Goal: Task Accomplishment & Management: Use online tool/utility

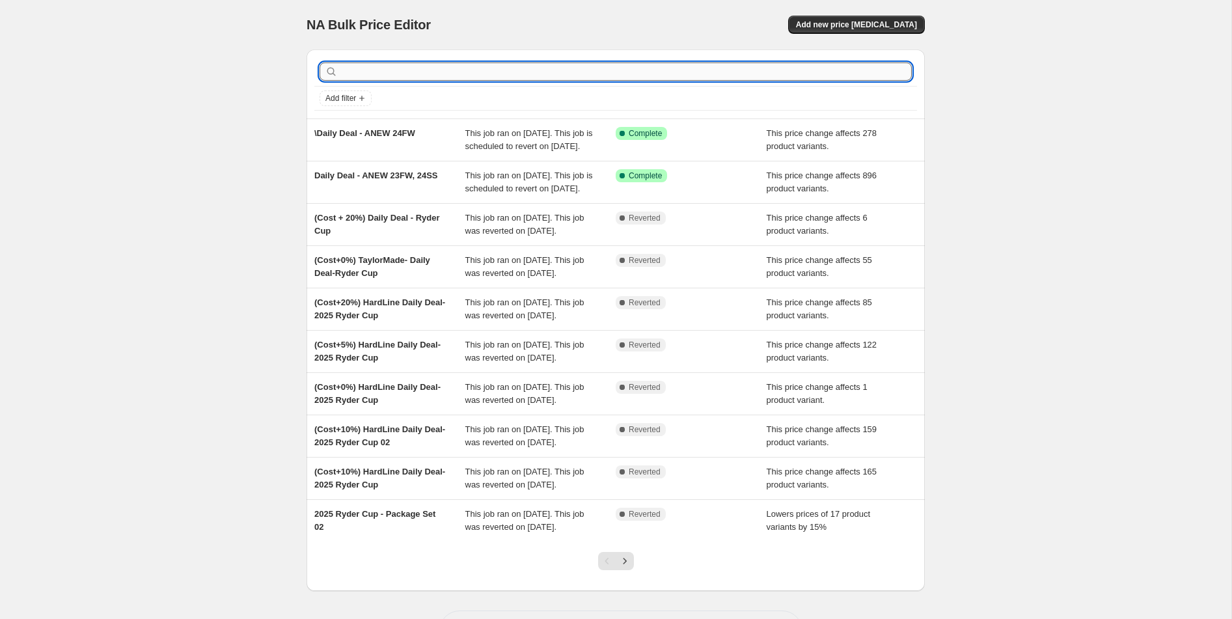
click at [442, 62] on input "text" at bounding box center [625, 71] width 571 height 18
type input "ㅊ"
type input "cri"
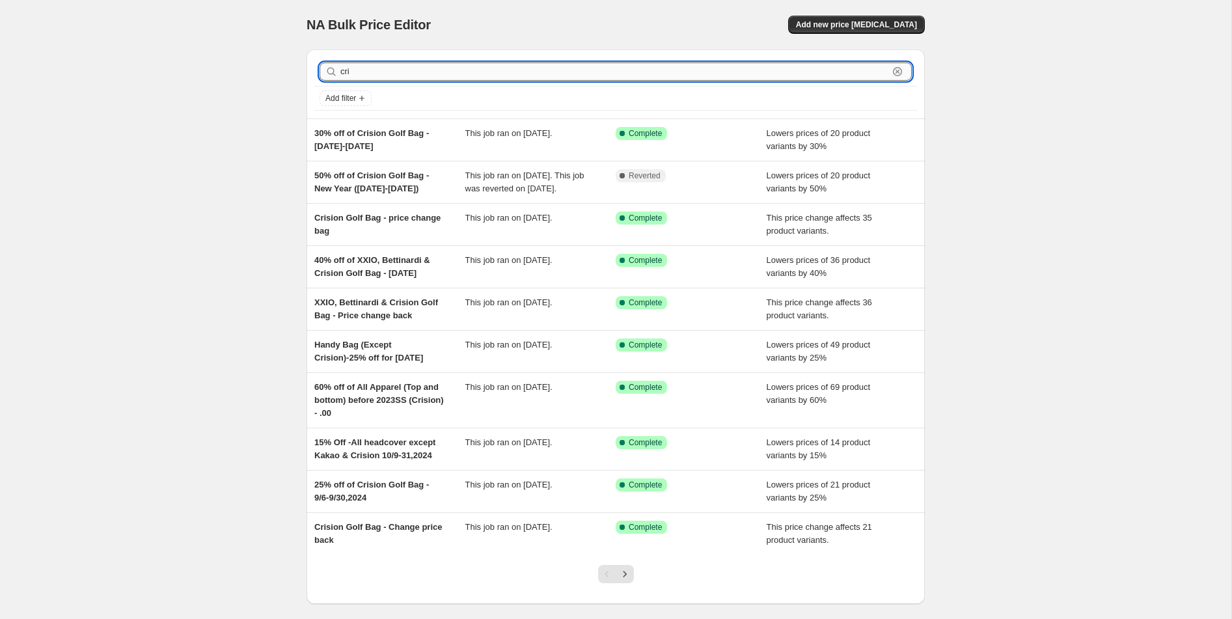
click at [442, 75] on input "cri" at bounding box center [614, 71] width 548 height 18
type input "crision"
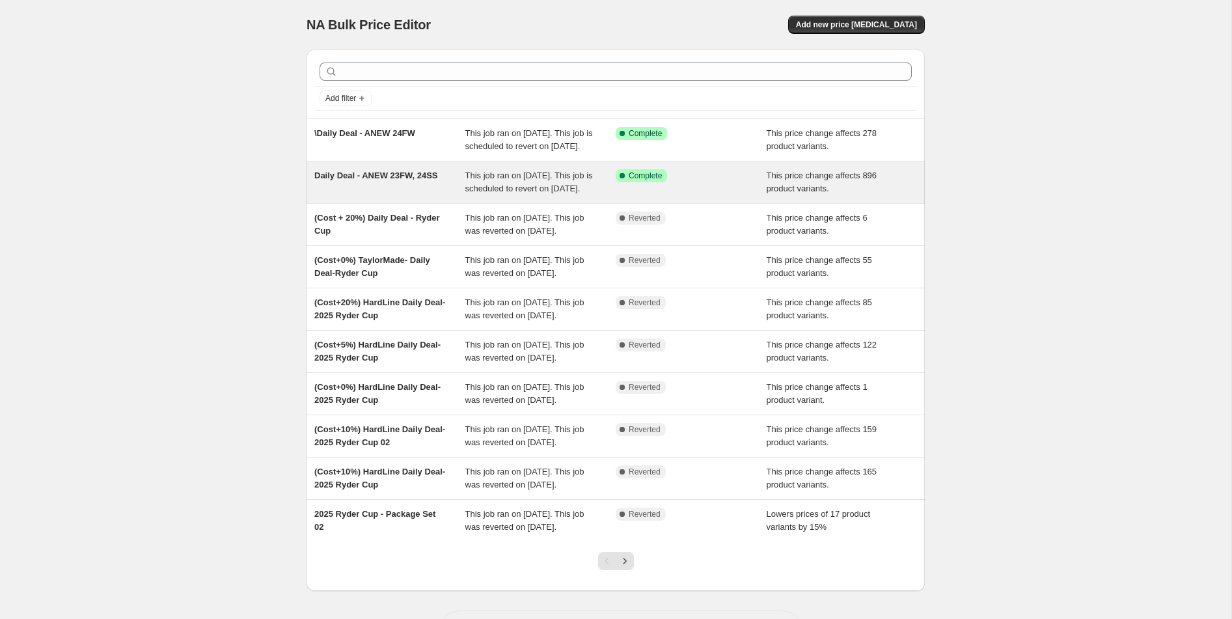
click at [385, 195] on div "Daily Deal - ANEW 23FW, 24SS" at bounding box center [389, 182] width 151 height 26
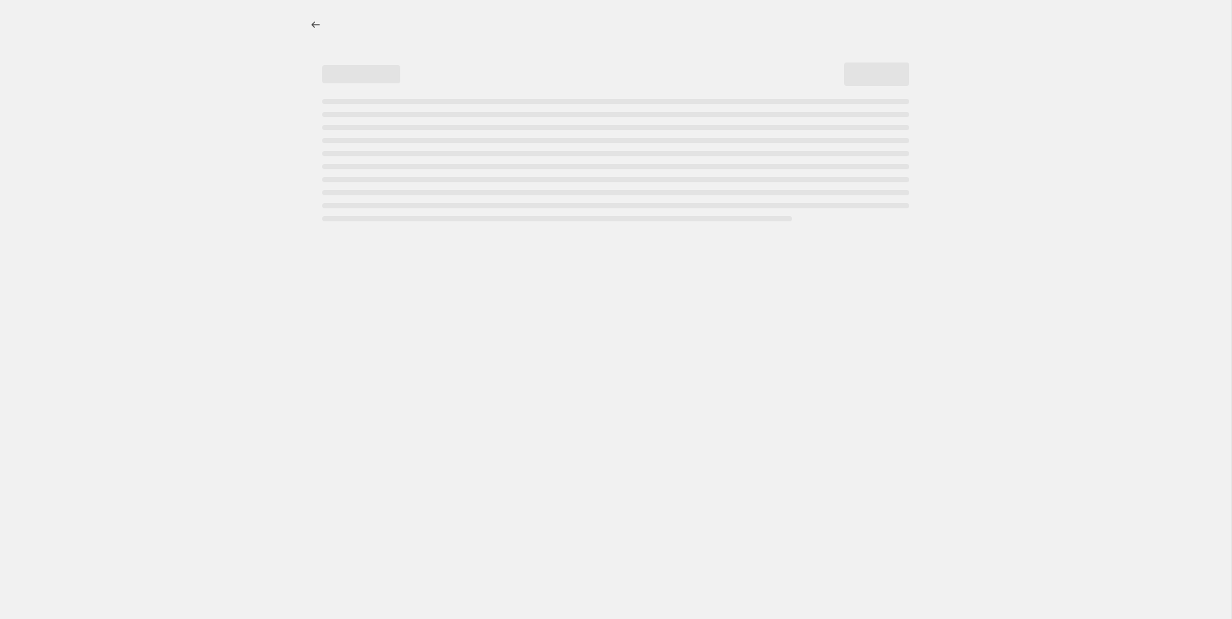
select select "margin"
select select "no_change"
select select "collection"
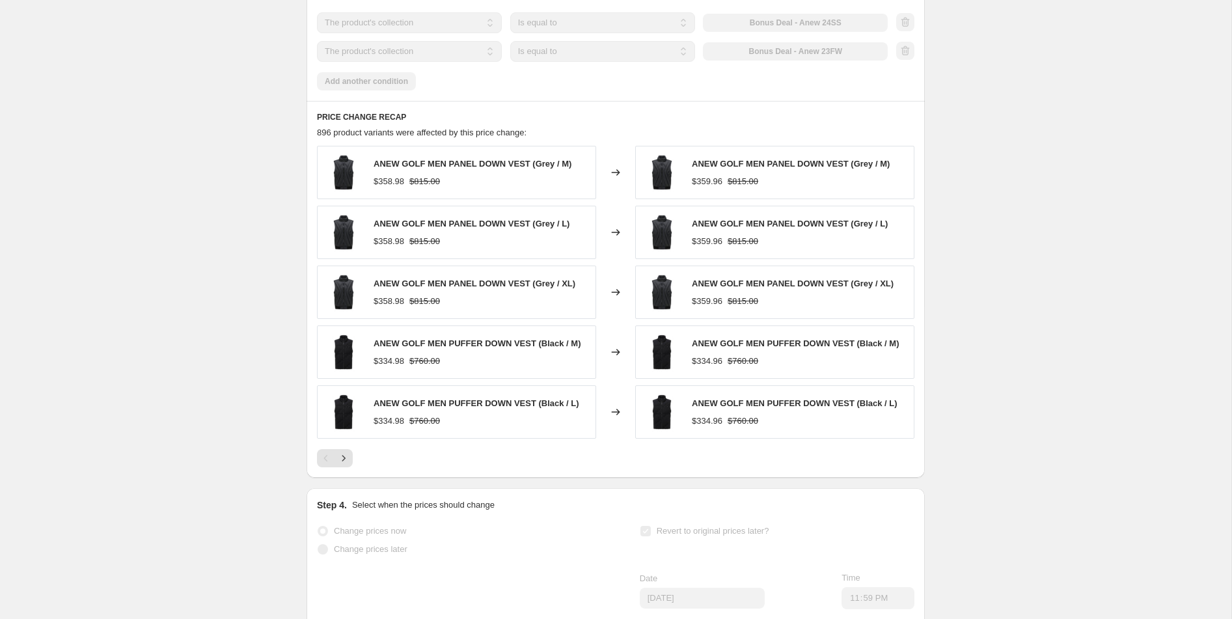
scroll to position [926, 0]
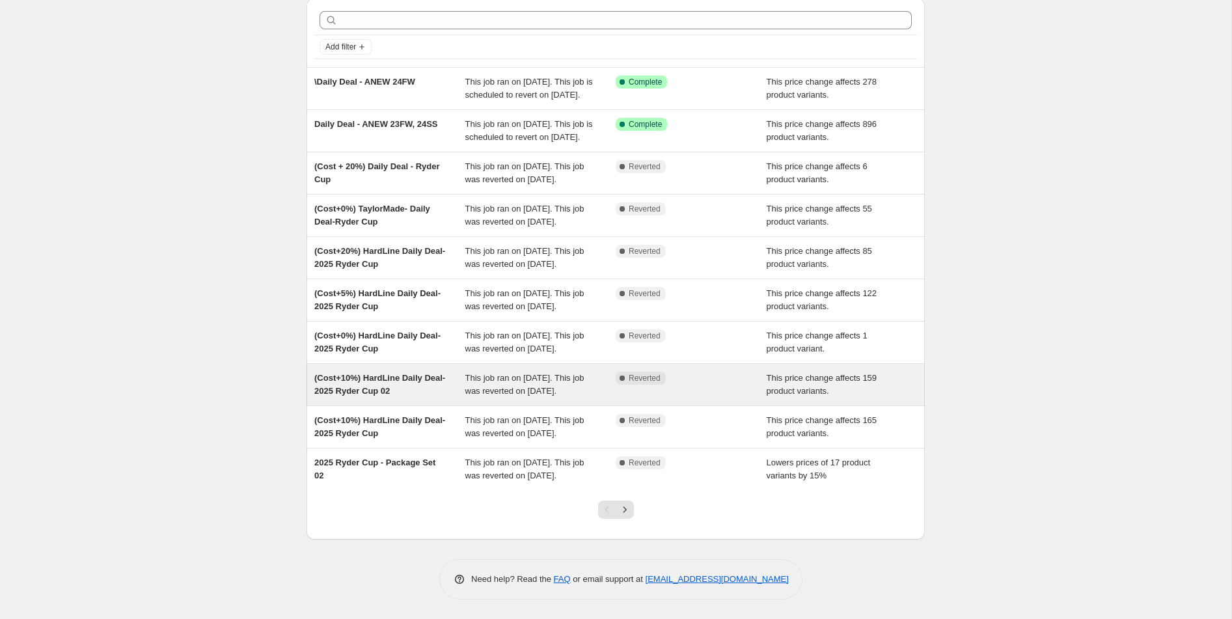
scroll to position [182, 0]
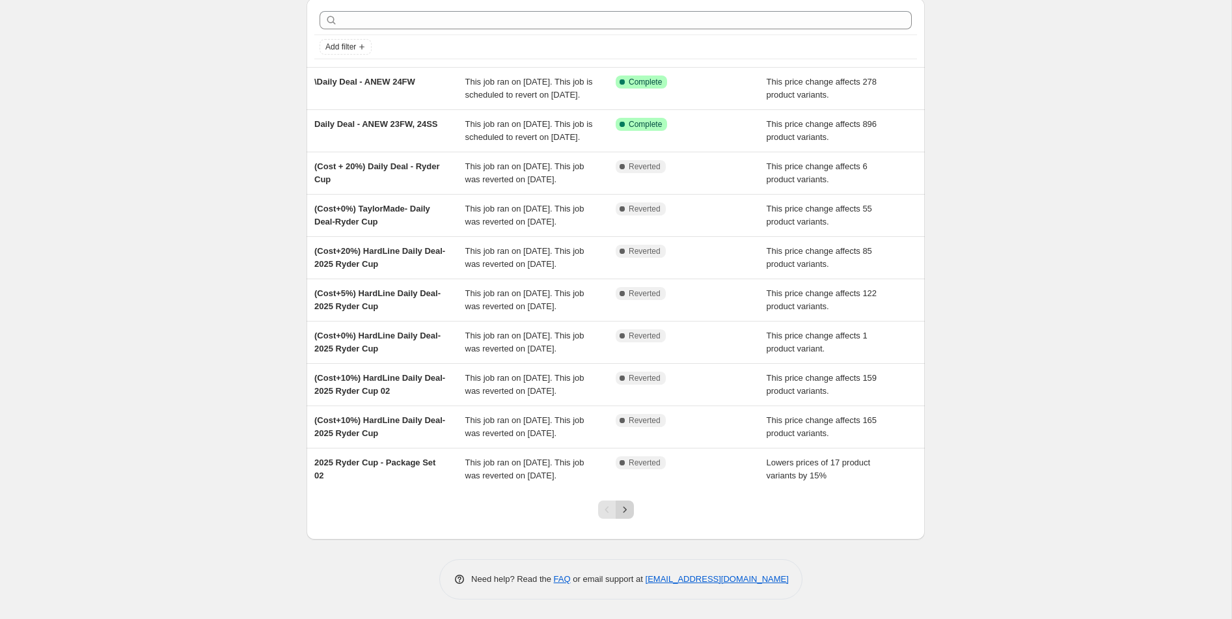
click at [629, 513] on icon "Next" at bounding box center [624, 509] width 13 height 13
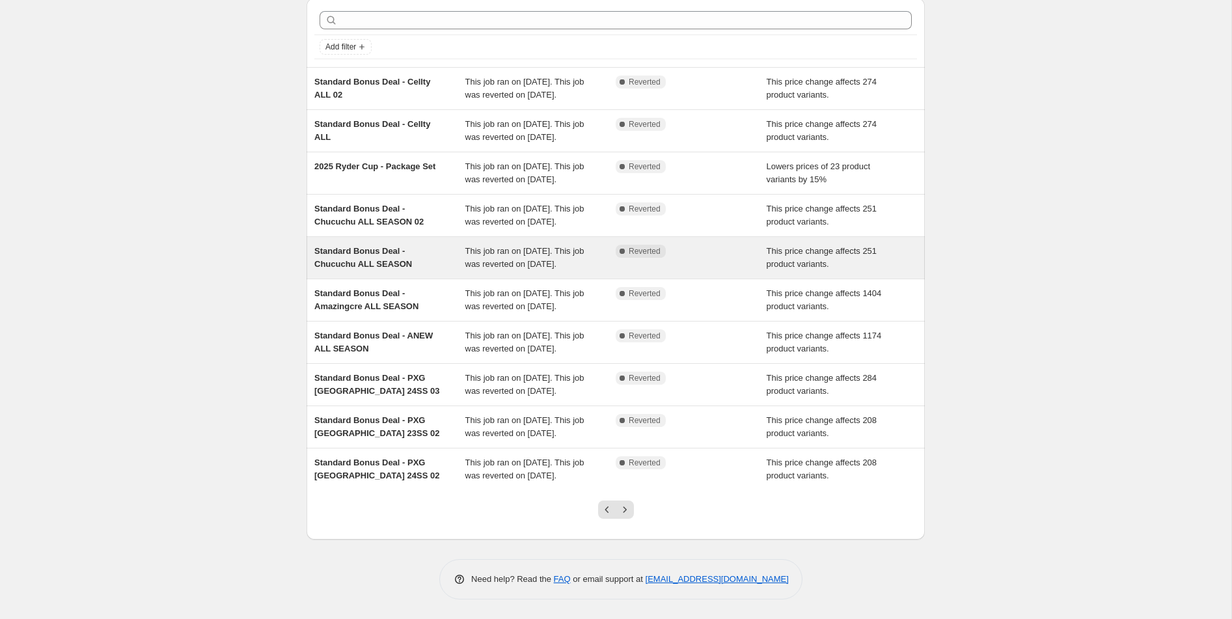
scroll to position [0, 0]
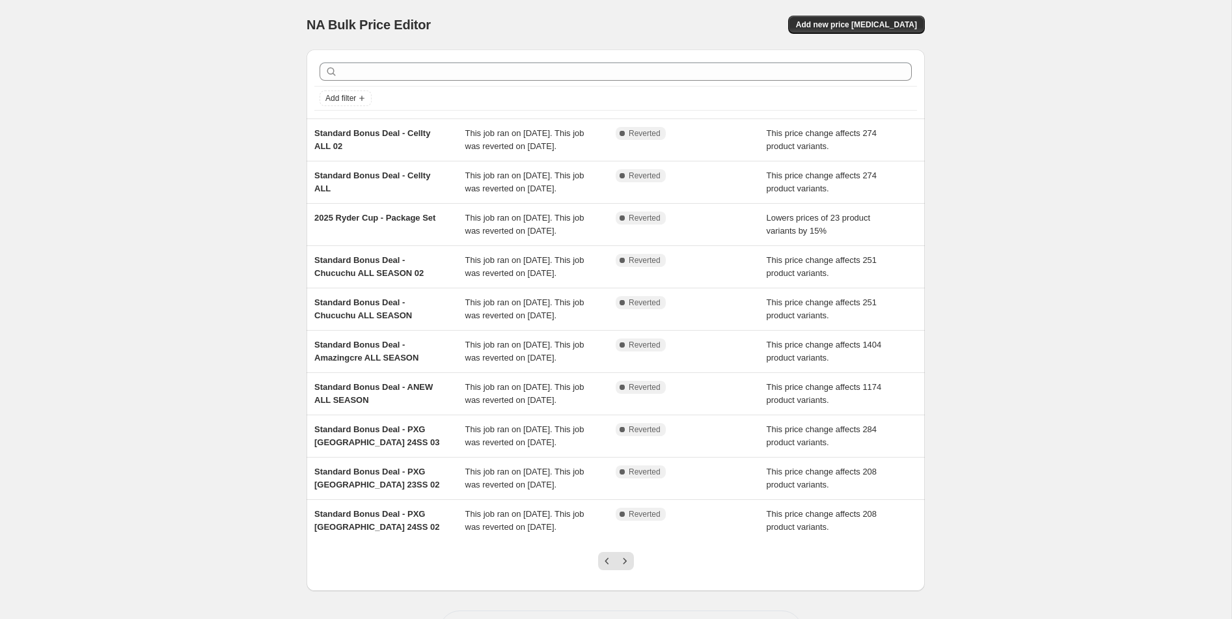
click at [677, 21] on div "Add new price [MEDICAL_DATA]" at bounding box center [769, 25] width 310 height 18
